Goal: Navigation & Orientation: Find specific page/section

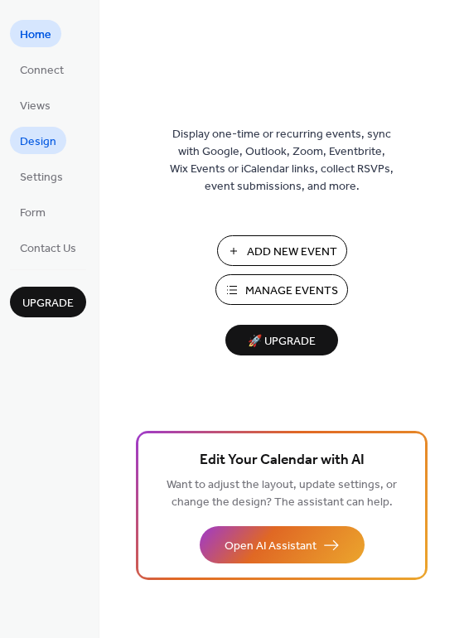
click at [47, 133] on span "Design" at bounding box center [38, 141] width 36 height 17
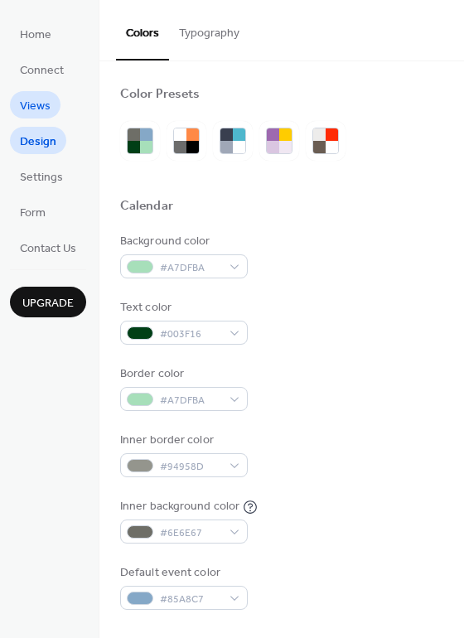
click at [36, 109] on span "Views" at bounding box center [35, 106] width 31 height 17
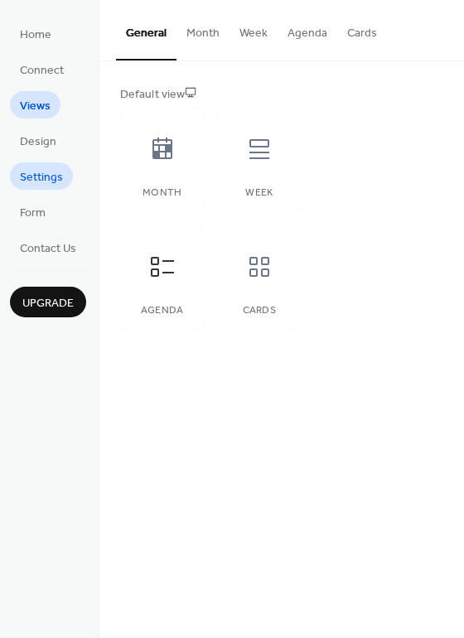
click at [50, 182] on span "Settings" at bounding box center [41, 177] width 43 height 17
